Goal: Transaction & Acquisition: Purchase product/service

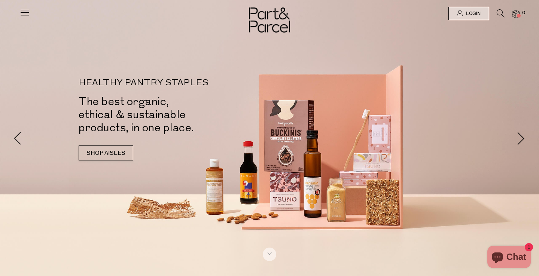
click at [20, 11] on icon at bounding box center [24, 12] width 10 height 10
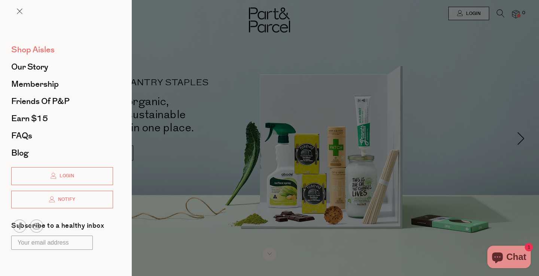
click at [38, 50] on span "Shop Aisles" at bounding box center [32, 50] width 43 height 12
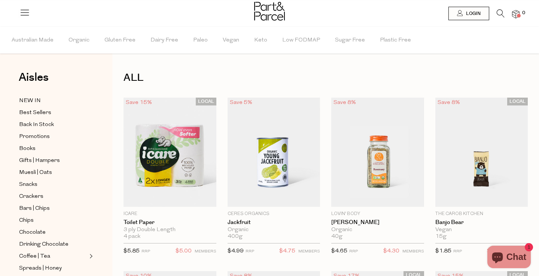
click at [502, 11] on icon at bounding box center [501, 13] width 8 height 8
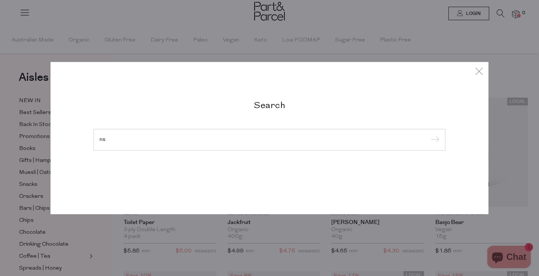
type input "n"
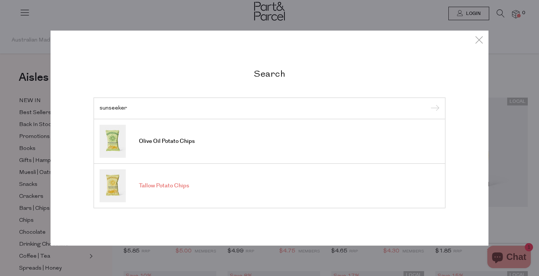
type input "sunseeker"
click at [155, 185] on span "Tallow Potato Chips" at bounding box center [164, 185] width 50 height 7
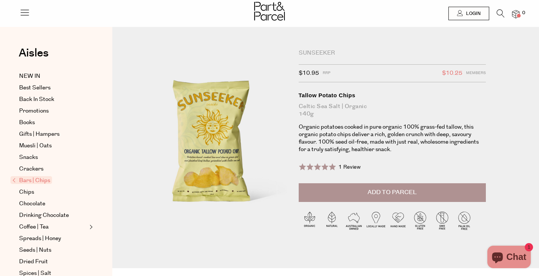
click at [362, 190] on button "Add to Parcel" at bounding box center [392, 193] width 187 height 19
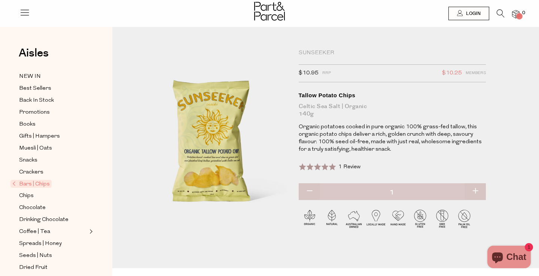
click at [477, 191] on button "button" at bounding box center [475, 192] width 21 height 16
type input "2"
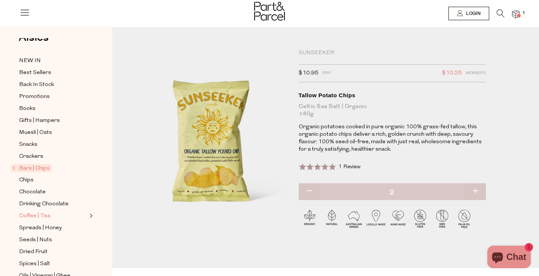
click at [40, 218] on span "Coffee | Tea" at bounding box center [34, 216] width 31 height 9
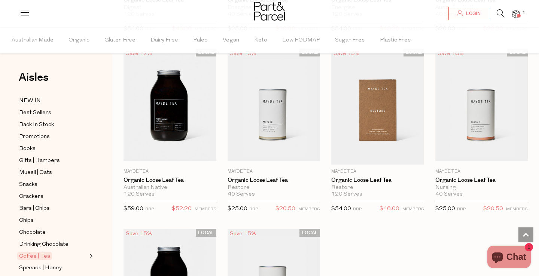
scroll to position [2051, 0]
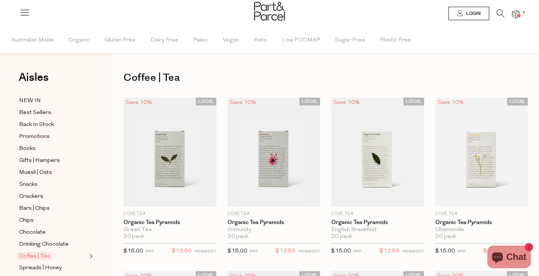
click at [497, 12] on icon at bounding box center [501, 13] width 8 height 8
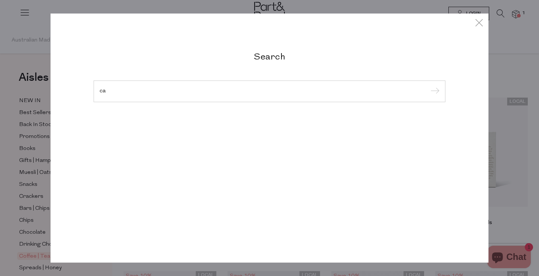
type input "c"
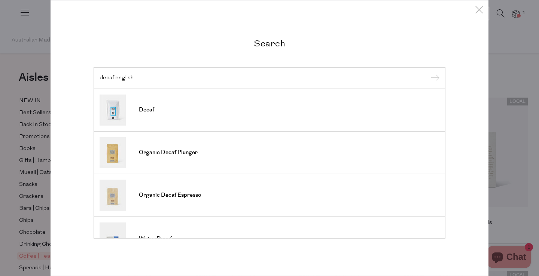
click at [474, 10] on div "Search decaf english Decaf Organic Decaf Plunger Organic Decaf Espresso Water D…" at bounding box center [270, 138] width 438 height 276
click at [479, 10] on icon at bounding box center [479, 9] width 11 height 11
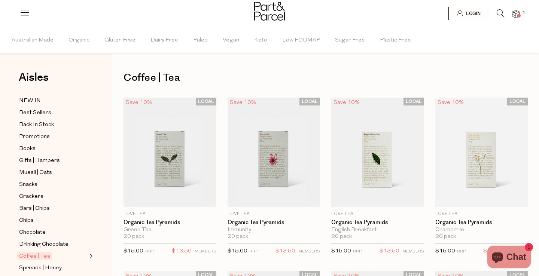
click at [503, 14] on icon at bounding box center [501, 13] width 8 height 8
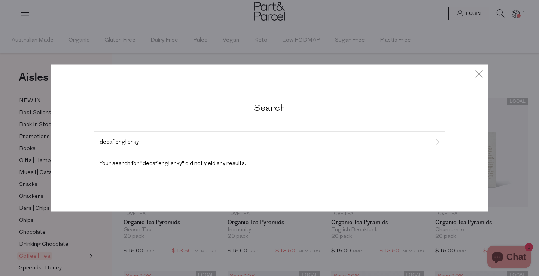
click at [326, 141] on input "decaf englishky" at bounding box center [270, 143] width 340 height 6
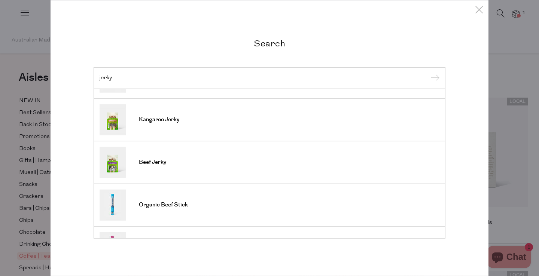
scroll to position [160, 0]
type input "jerky"
click at [142, 172] on link "Organic Beef Stick" at bounding box center [270, 163] width 340 height 31
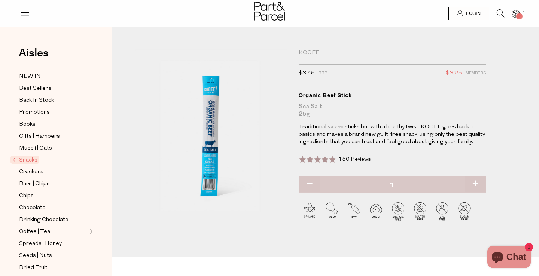
click at [477, 179] on button "button" at bounding box center [475, 184] width 21 height 16
click at [477, 181] on button "button" at bounding box center [475, 184] width 21 height 16
type input "3"
click at [478, 185] on button "button" at bounding box center [475, 184] width 21 height 16
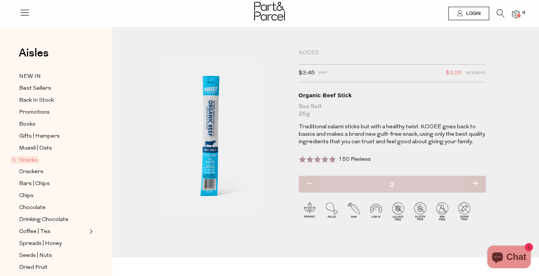
type input "4"
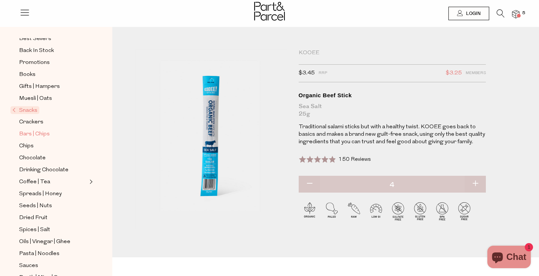
scroll to position [51, 0]
click at [40, 159] on span "Chocolate" at bounding box center [32, 157] width 27 height 9
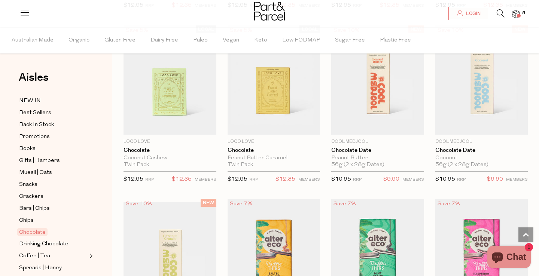
scroll to position [400, 0]
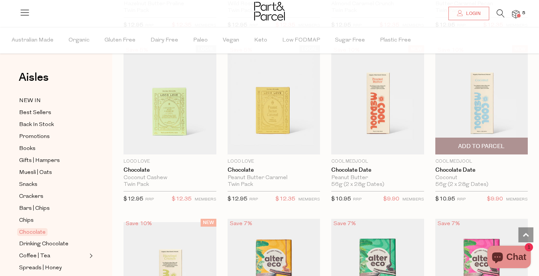
click at [481, 114] on img at bounding box center [482, 99] width 93 height 109
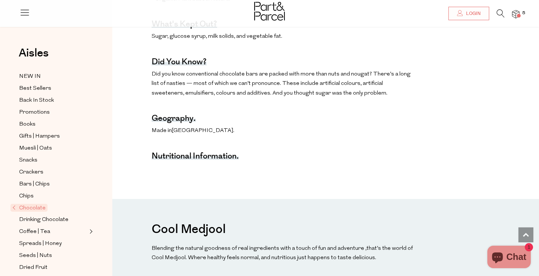
scroll to position [486, 0]
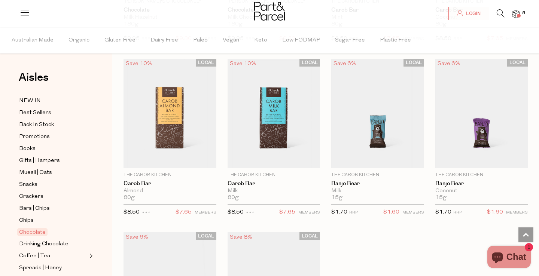
scroll to position [1972, 0]
